Goal: Complete application form

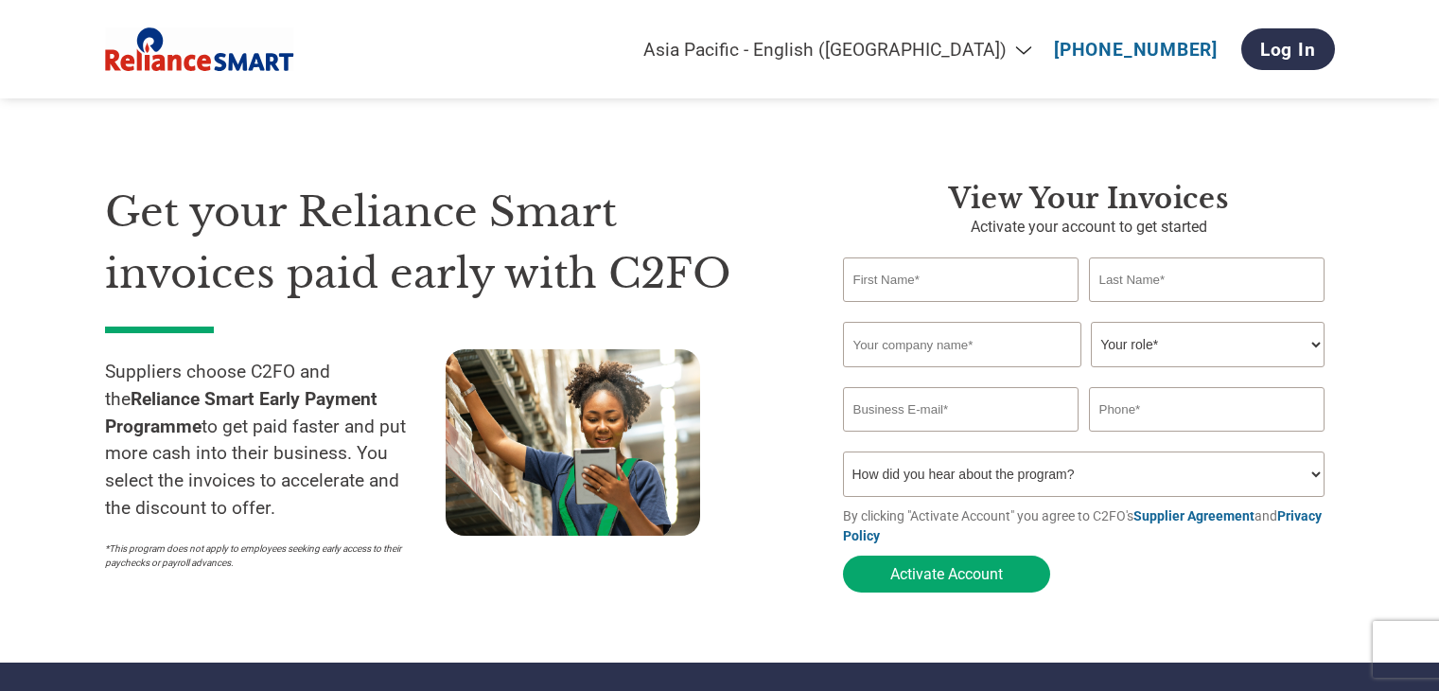
select select "en-IN"
click at [939, 281] on input "text" at bounding box center [961, 279] width 237 height 44
type input "Vinay"
type input "Srivastava"
type input "[EMAIL_ADDRESS][PERSON_NAME][DOMAIN_NAME]"
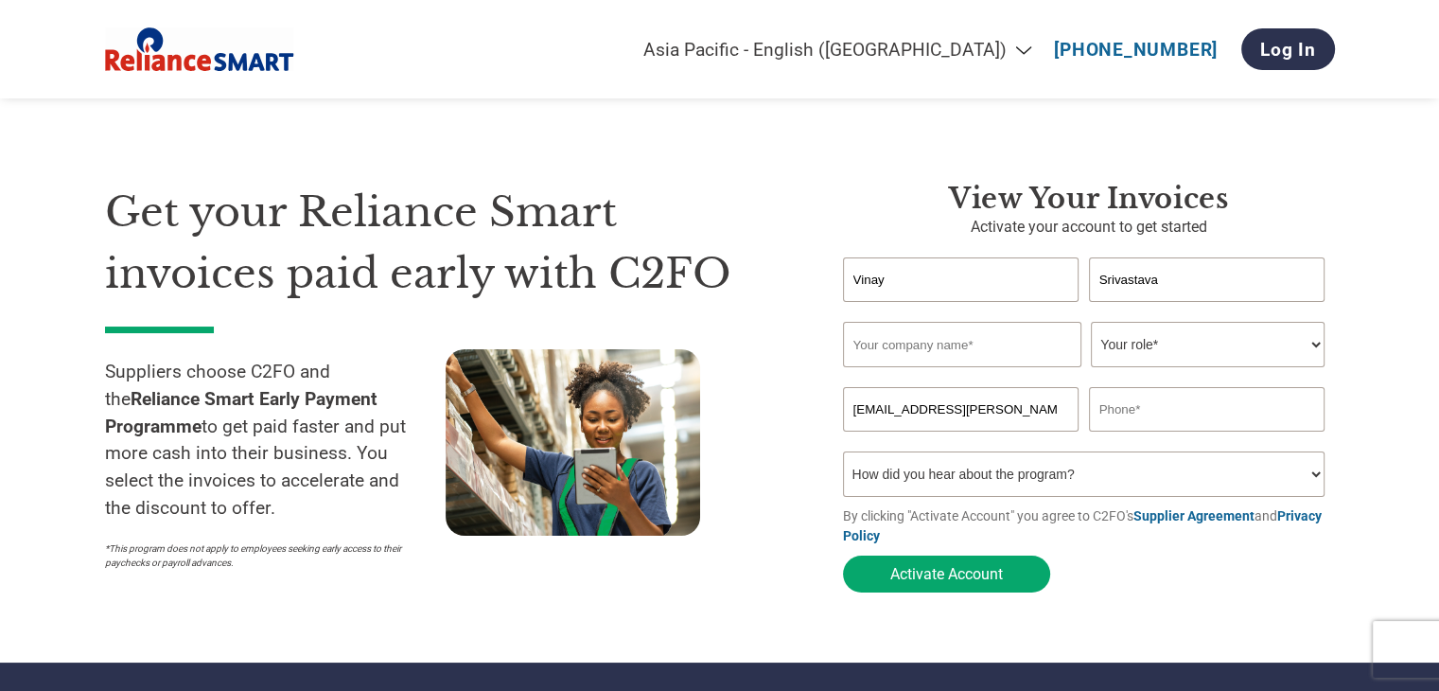
type input "09935958307"
drag, startPoint x: 1036, startPoint y: 419, endPoint x: 811, endPoint y: 426, distance: 225.3
click at [811, 426] on div "Get your Reliance Smart invoices paid early with C2FO Suppliers choose C2FO and…" at bounding box center [720, 354] width 1230 height 496
type input "[EMAIL_ADDRESS][DOMAIN_NAME]"
click at [1103, 407] on input "09935958307" at bounding box center [1207, 409] width 237 height 44
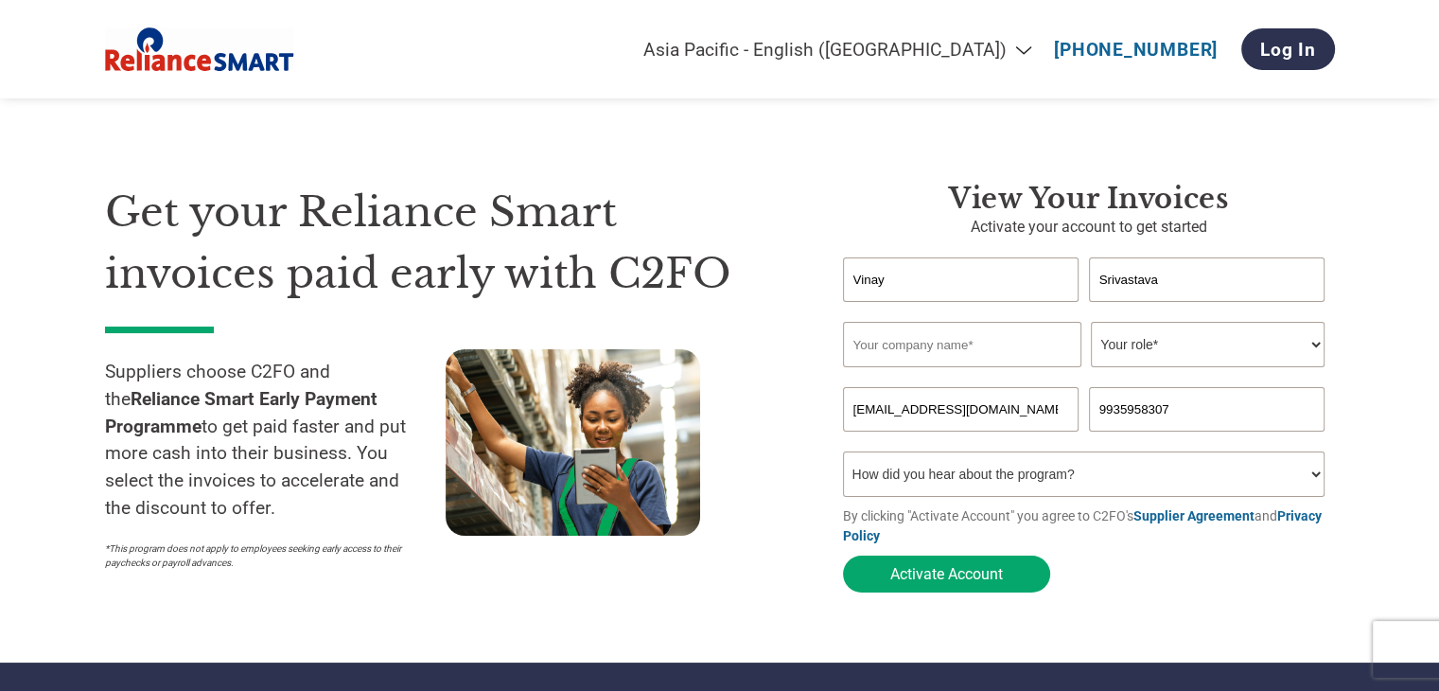
drag, startPoint x: 1189, startPoint y: 410, endPoint x: 1072, endPoint y: 398, distance: 117.0
click at [1072, 398] on div "[EMAIL_ADDRESS][DOMAIN_NAME] 9935958307" at bounding box center [1089, 409] width 492 height 44
type input "9935858307"
click at [902, 340] on input "text" at bounding box center [962, 344] width 238 height 45
type input "Mahesh Edible Oil Industries Ltd"
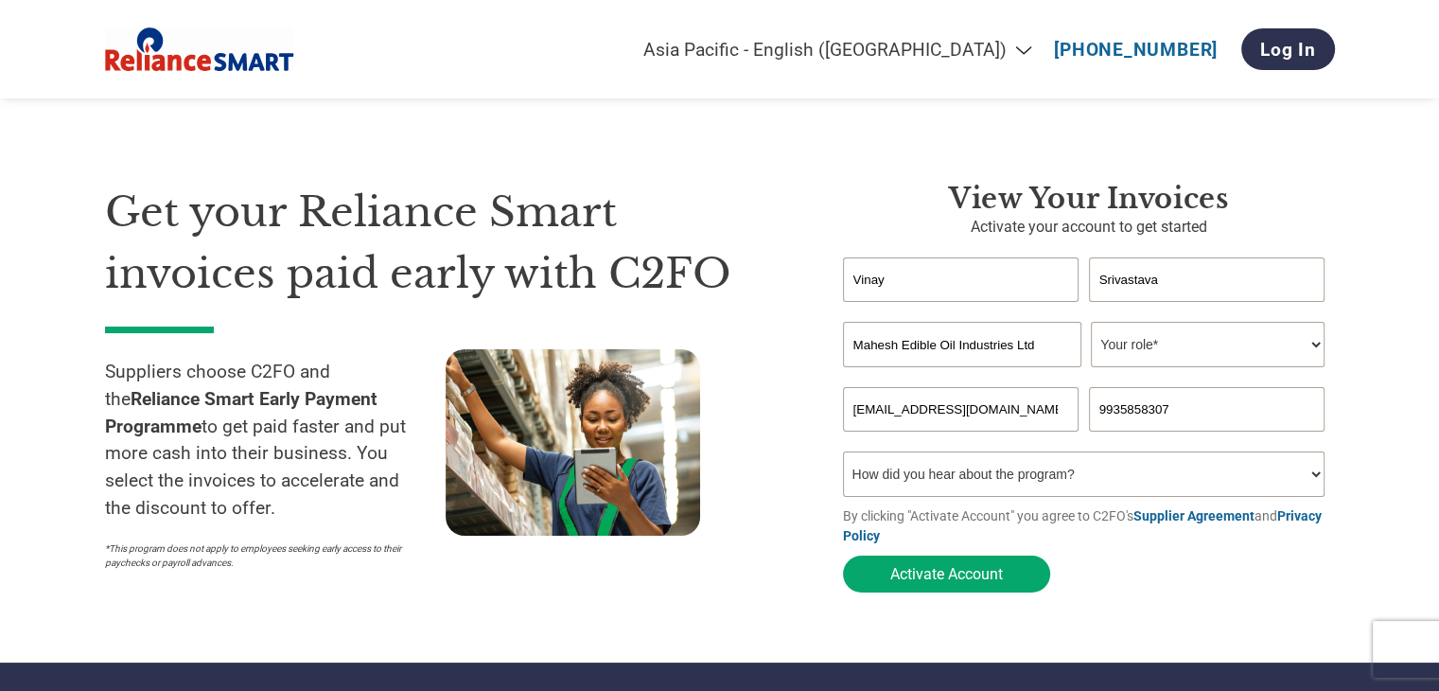
click at [1175, 344] on select "Your role* CFO Controller Credit Manager Finance Director Treasurer CEO Preside…" at bounding box center [1208, 344] width 234 height 45
select select "PRESIDENT"
click at [1091, 323] on select "Your role* CFO Controller Credit Manager Finance Director Treasurer CEO Preside…" at bounding box center [1208, 344] width 234 height 45
click at [998, 474] on select "How did you hear about the program? Received a letter Email Social Media Online…" at bounding box center [1084, 473] width 483 height 45
select select "Email"
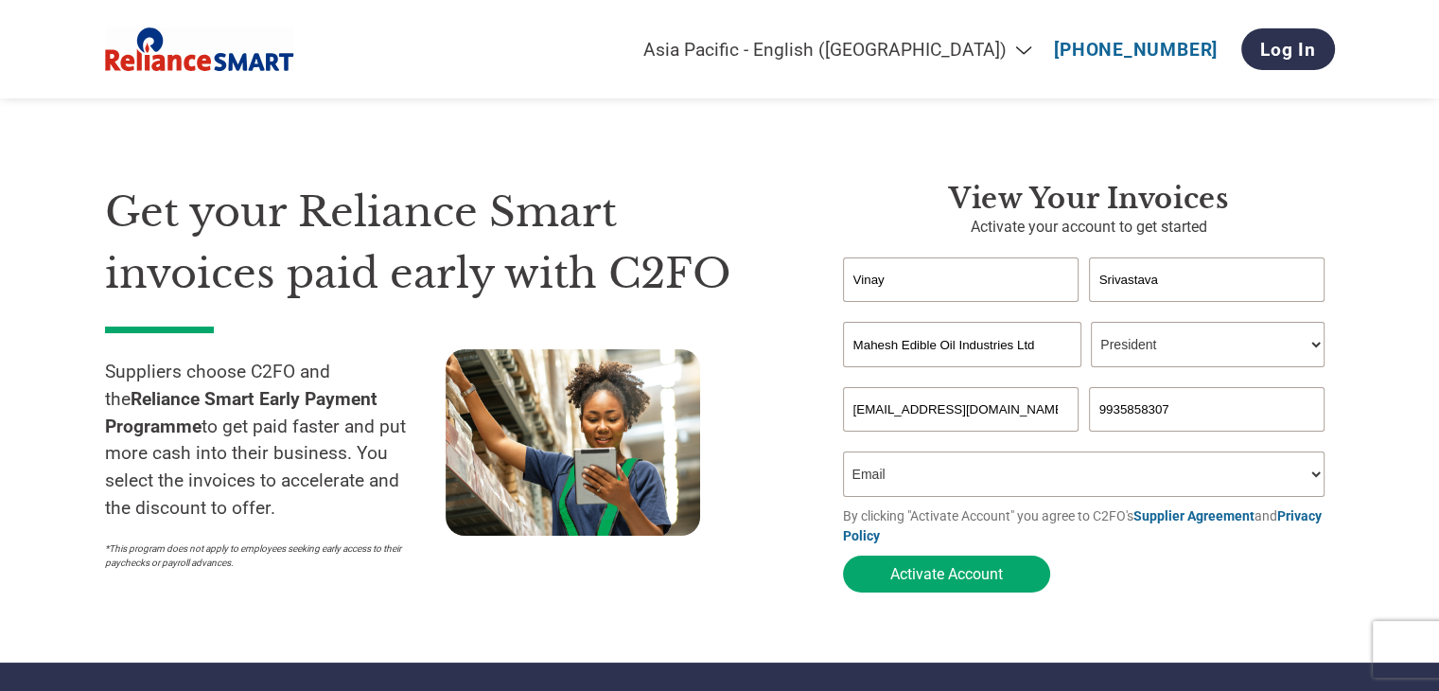
click at [843, 455] on select "How did you hear about the program? Received a letter Email Social Media Online…" at bounding box center [1084, 473] width 483 height 45
